Goal: Information Seeking & Learning: Find specific fact

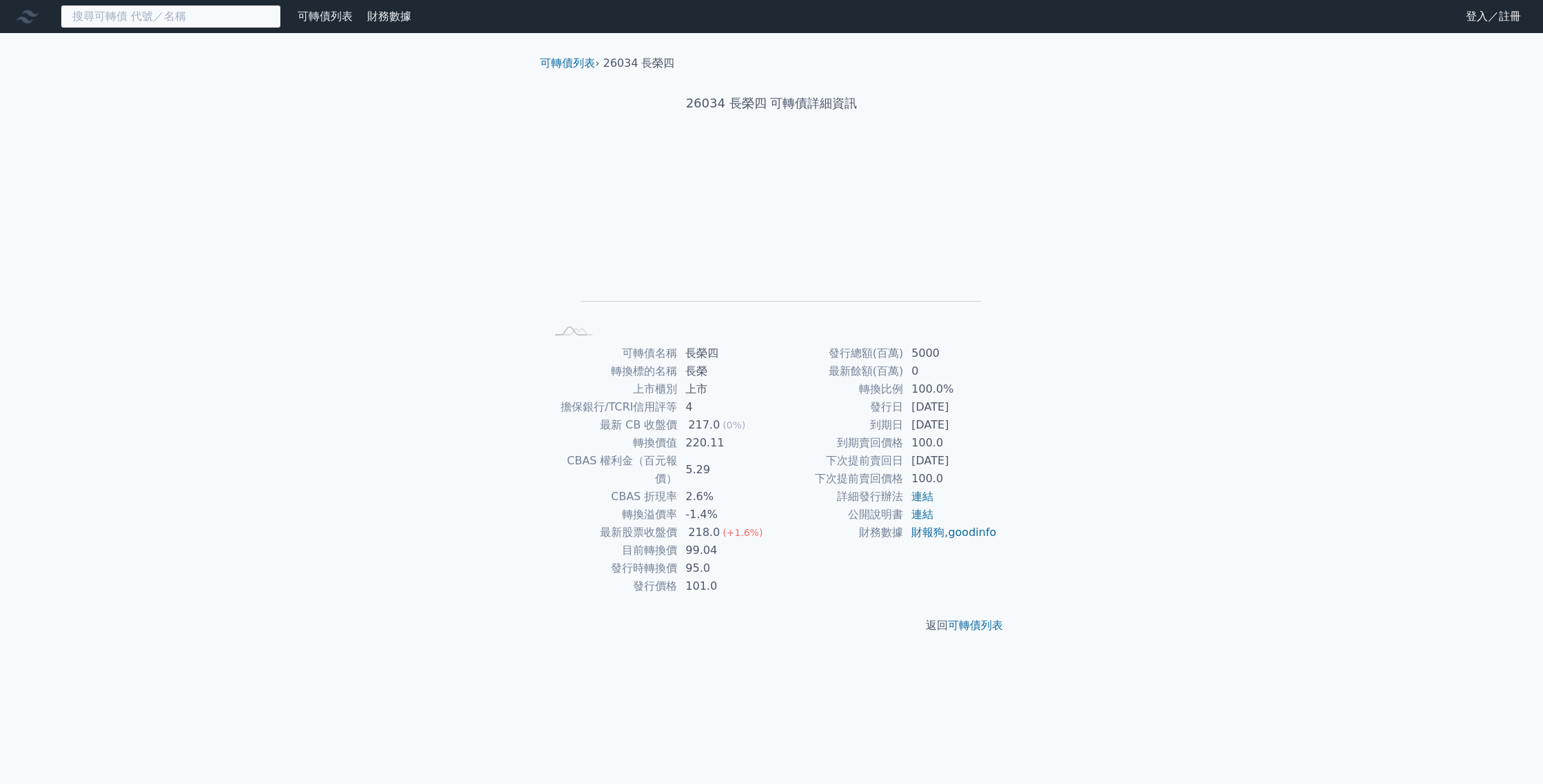
click at [173, 16] on input at bounding box center [170, 16] width 220 height 24
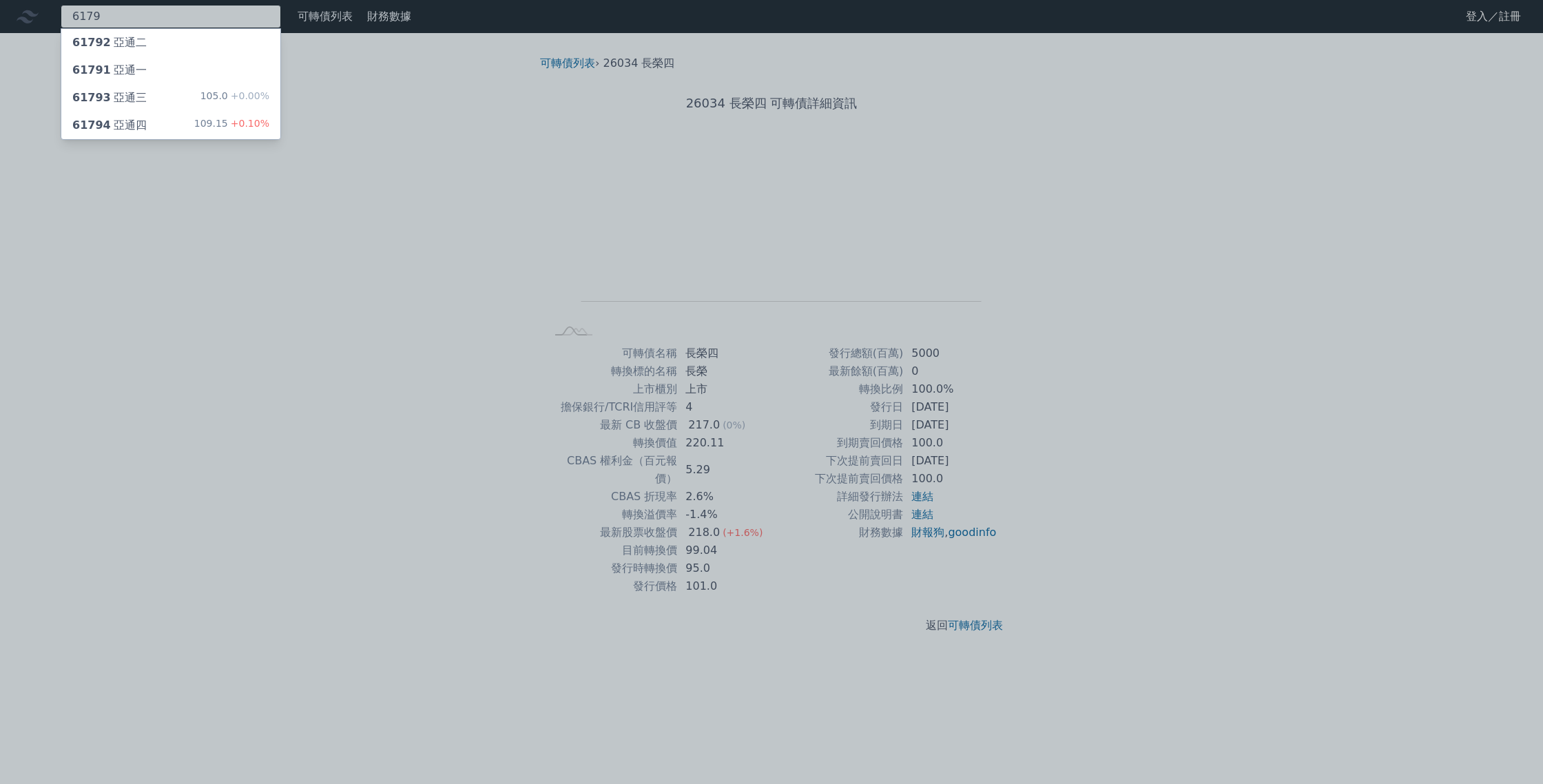
type input "6179"
click at [136, 125] on div "61794 亞通四" at bounding box center [109, 125] width 74 height 17
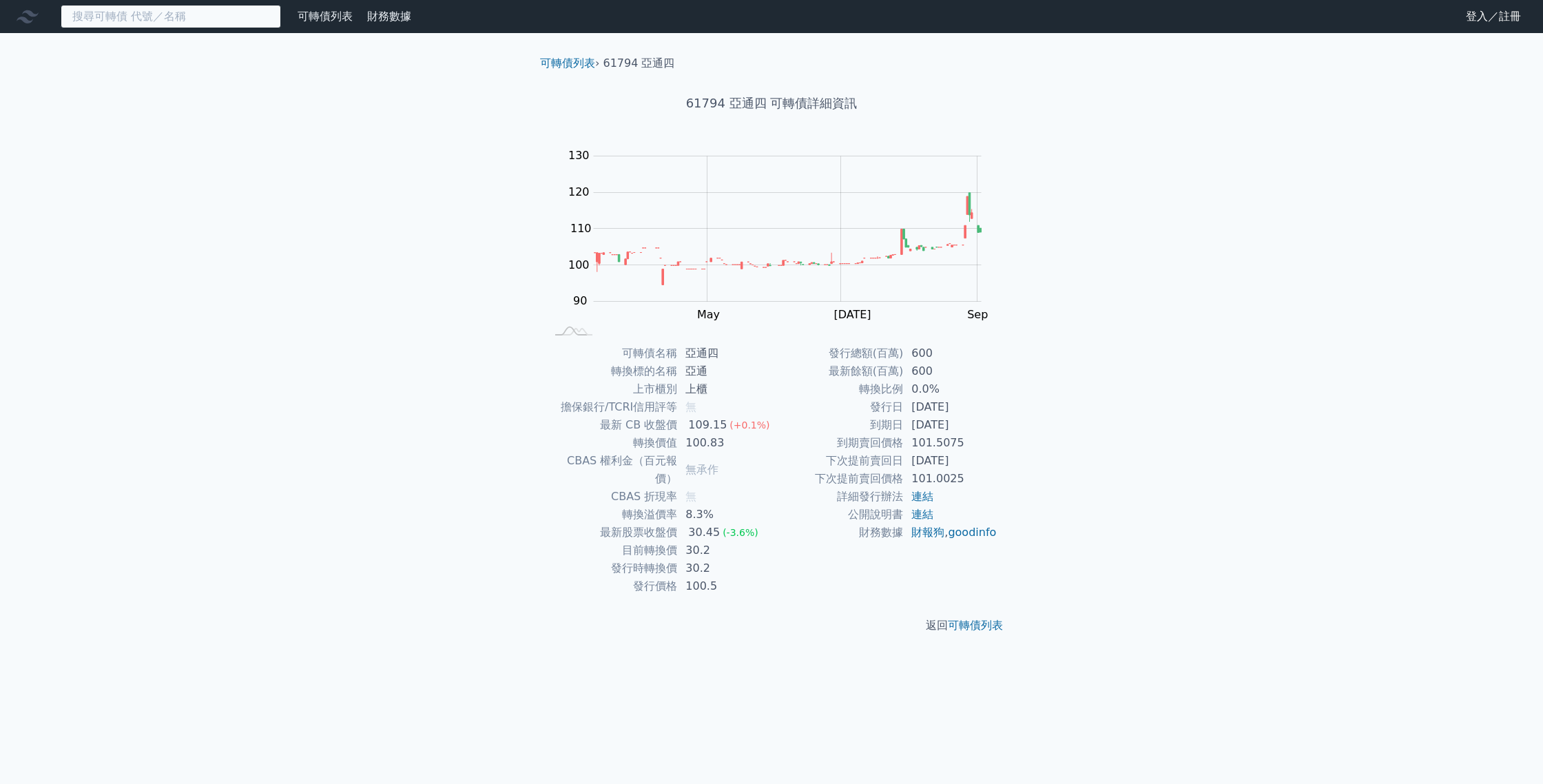
click at [169, 14] on input at bounding box center [170, 16] width 220 height 24
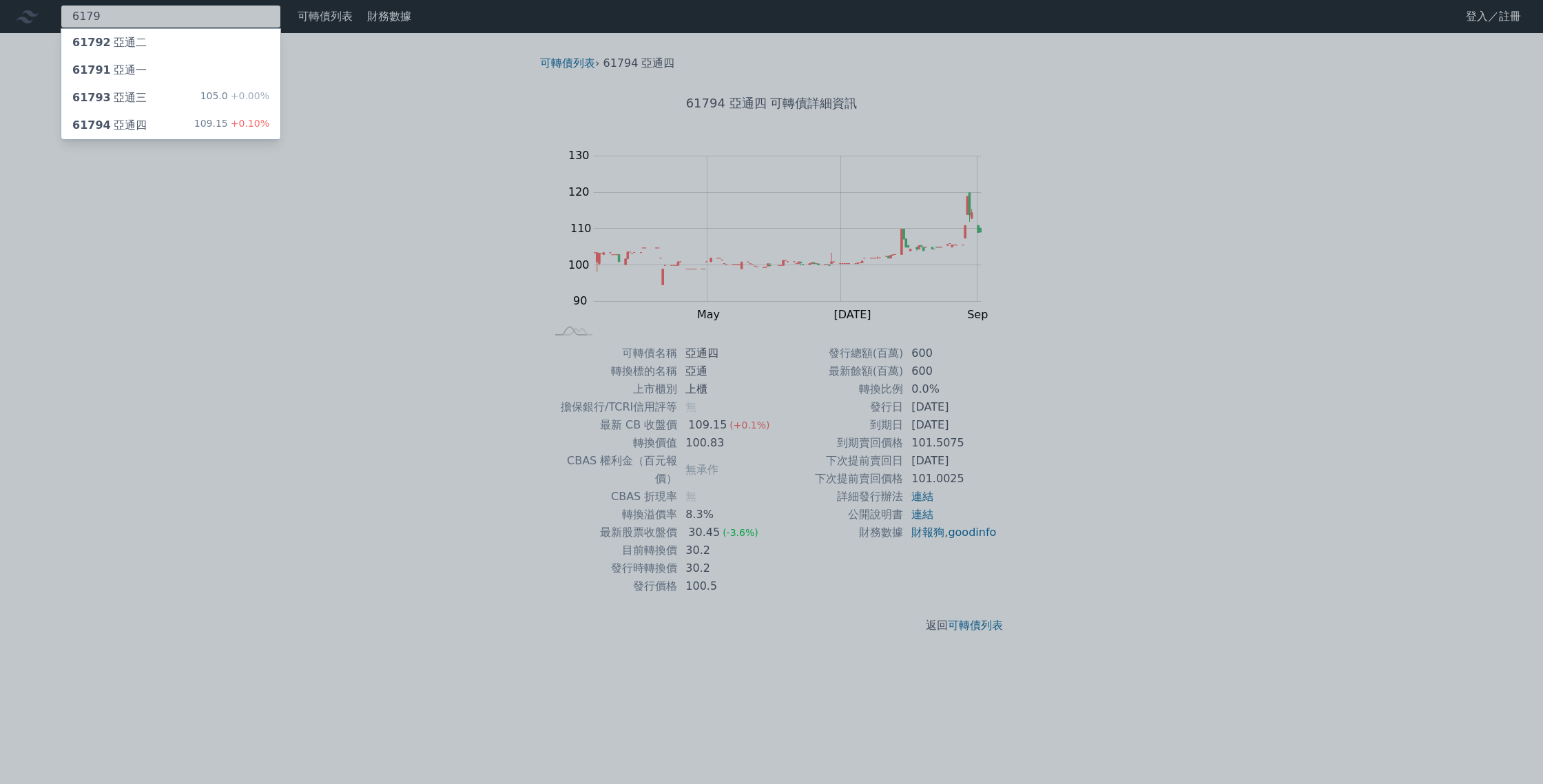
type input "6179"
click at [129, 99] on div "61793 亞通三" at bounding box center [109, 98] width 74 height 17
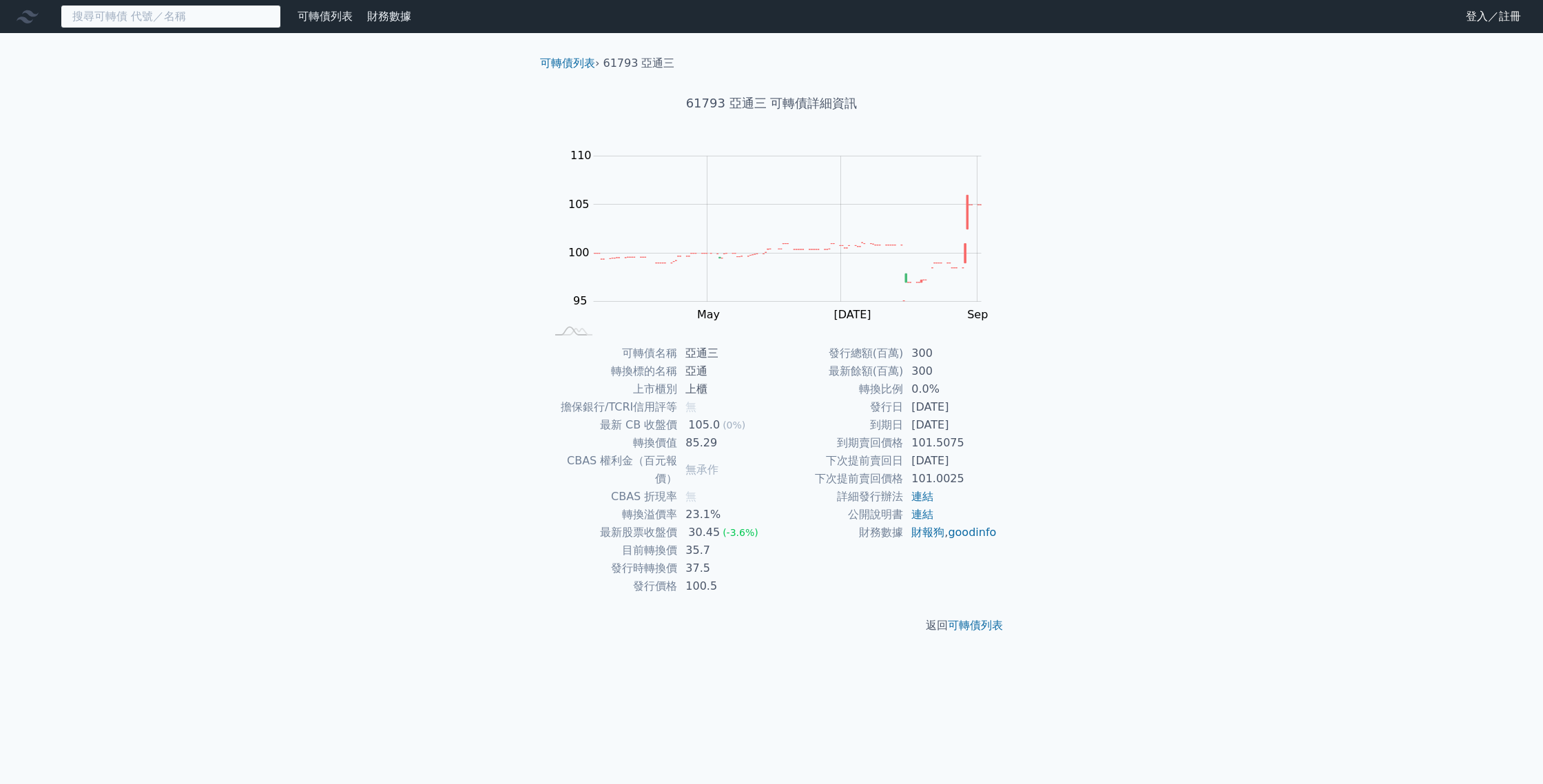
click at [214, 21] on input at bounding box center [170, 16] width 220 height 24
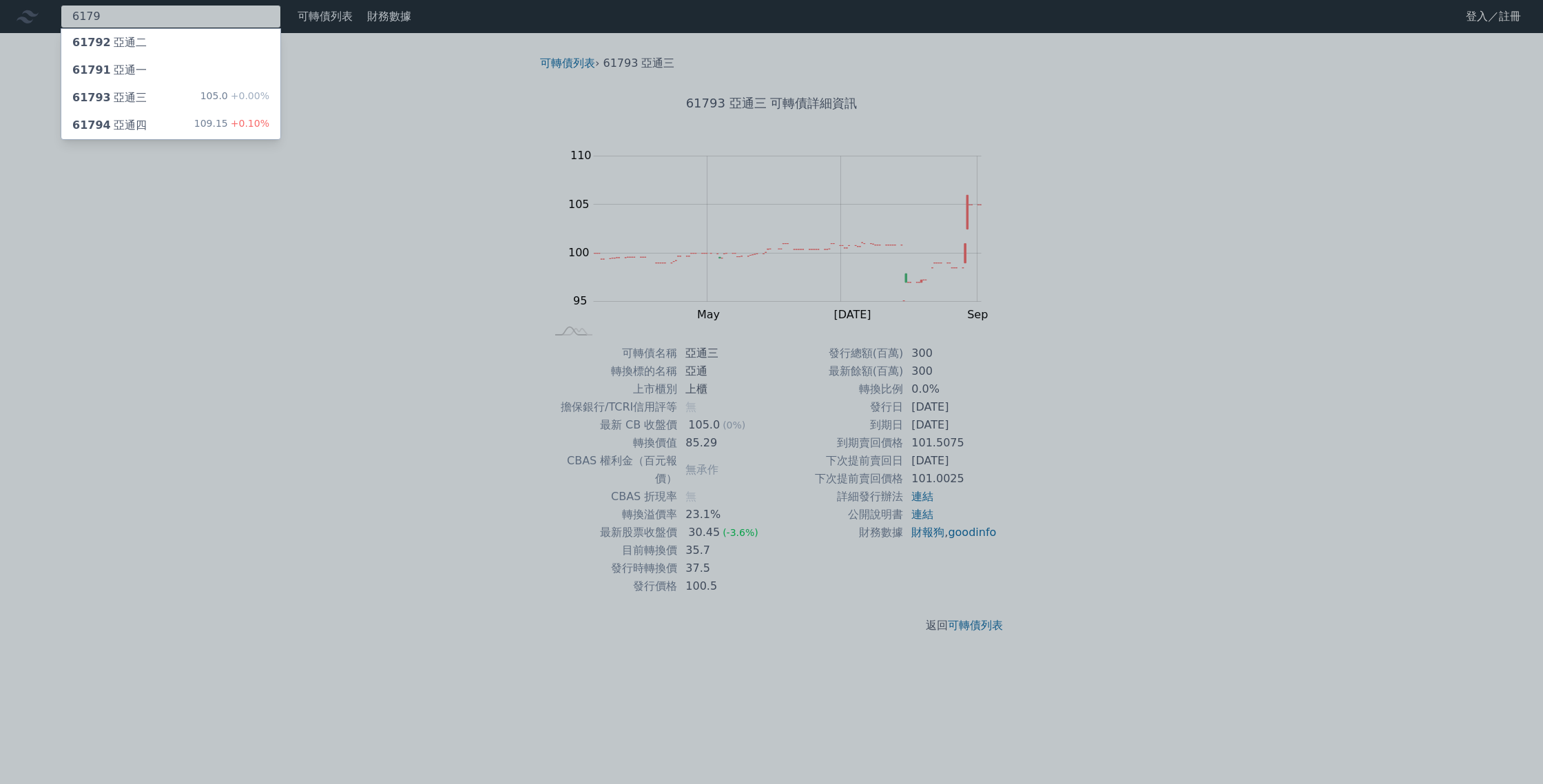
type input "6179"
click at [228, 125] on div "109.15 +0.10%" at bounding box center [232, 125] width 75 height 17
